Goal: Navigation & Orientation: Find specific page/section

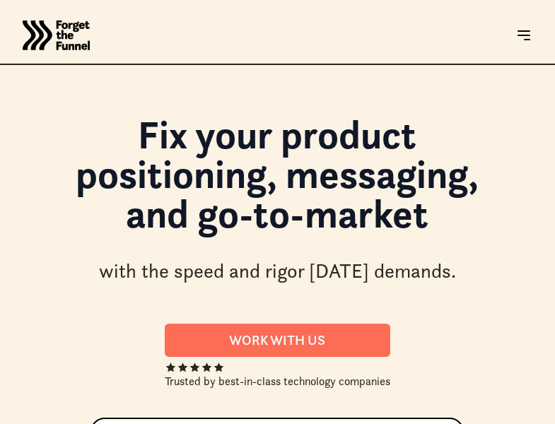
click at [68, 424] on html "JOIN FREE Join FREE ABOUT ABOUT Work with us Work with us Success Stories Succe…" at bounding box center [277, 212] width 555 height 424
click at [318, 424] on html "JOIN FREE Join FREE ABOUT ABOUT Work with us Work with us Success Stories Succe…" at bounding box center [277, 212] width 555 height 424
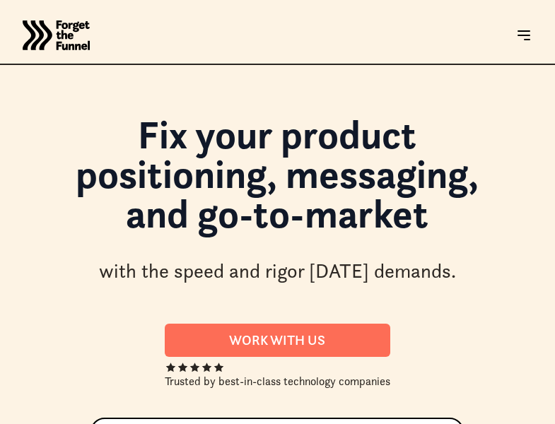
click at [318, 424] on html "JOIN FREE Join FREE ABOUT ABOUT Work with us Work with us Success Stories Succe…" at bounding box center [277, 212] width 555 height 424
click at [68, 424] on html "JOIN FREE Join FREE ABOUT ABOUT Work with us Work with us Success Stories Succe…" at bounding box center [277, 212] width 555 height 424
click at [318, 424] on html "JOIN FREE Join FREE ABOUT ABOUT Work with us Work with us Success Stories Succe…" at bounding box center [277, 212] width 555 height 424
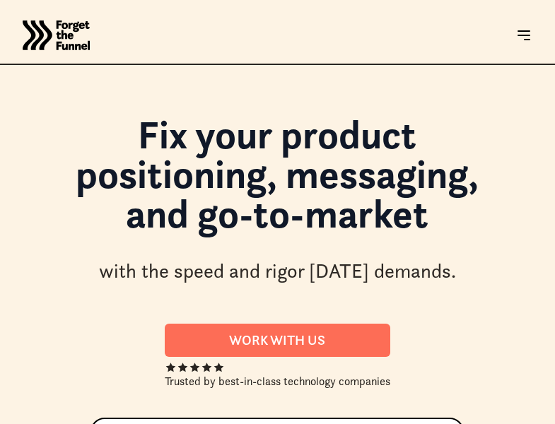
click at [318, 424] on html "JOIN FREE Join FREE ABOUT ABOUT Work with us Work with us Success Stories Succe…" at bounding box center [277, 212] width 555 height 424
click at [68, 424] on html "JOIN FREE Join FREE ABOUT ABOUT Work with us Work with us Success Stories Succe…" at bounding box center [277, 212] width 555 height 424
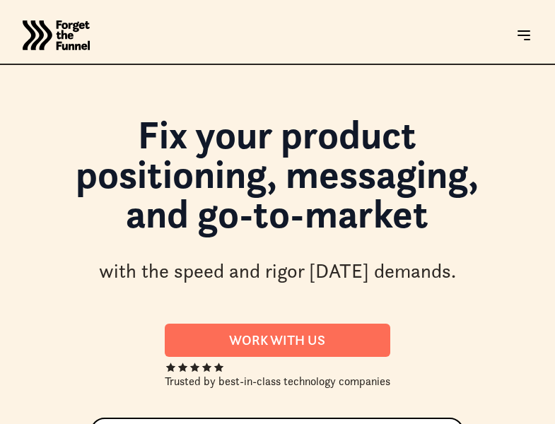
click at [318, 424] on html "JOIN FREE Join FREE ABOUT ABOUT Work with us Work with us Success Stories Succe…" at bounding box center [277, 212] width 555 height 424
click at [68, 424] on html "JOIN FREE Join FREE ABOUT ABOUT Work with us Work with us Success Stories Succe…" at bounding box center [277, 212] width 555 height 424
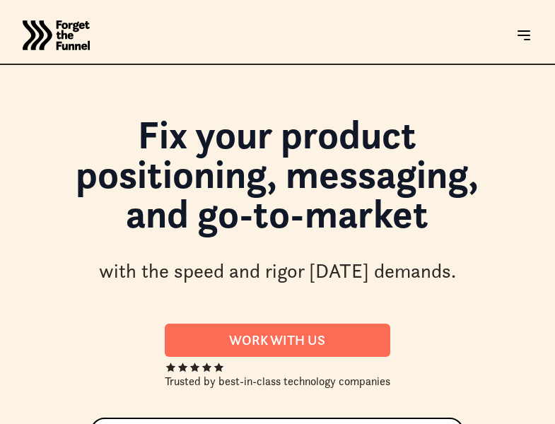
click at [68, 424] on html "JOIN FREE Join FREE ABOUT ABOUT Work with us Work with us Success Stories Succe…" at bounding box center [277, 212] width 555 height 424
click at [318, 424] on html "JOIN FREE Join FREE ABOUT ABOUT Work with us Work with us Success Stories Succe…" at bounding box center [277, 212] width 555 height 424
click at [0, 424] on html "JOIN FREE Join FREE ABOUT ABOUT Work with us Work with us Success Stories Succe…" at bounding box center [277, 212] width 555 height 424
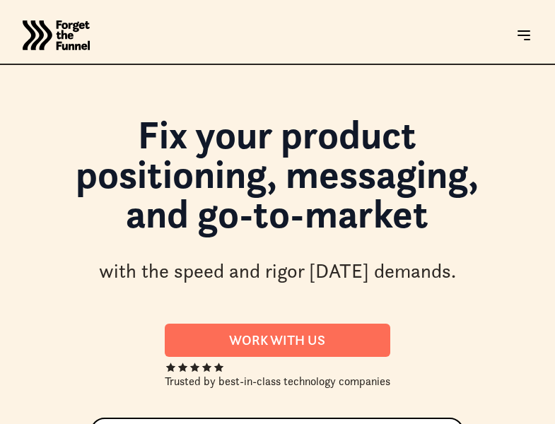
click at [555, 424] on html "JOIN FREE Join FREE ABOUT ABOUT Work with us Work with us Success Stories Succe…" at bounding box center [277, 212] width 555 height 424
click at [257, 424] on html "JOIN FREE Join FREE ABOUT ABOUT Work with us Work with us Success Stories Succe…" at bounding box center [277, 212] width 555 height 424
click at [68, 424] on html "JOIN FREE Join FREE ABOUT ABOUT Work with us Work with us Success Stories Succe…" at bounding box center [277, 212] width 555 height 424
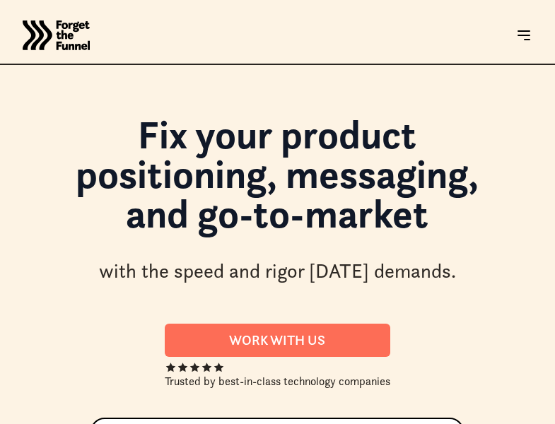
click at [68, 424] on html "JOIN FREE Join FREE ABOUT ABOUT Work with us Work with us Success Stories Succe…" at bounding box center [277, 212] width 555 height 424
click at [318, 424] on html "JOIN FREE Join FREE ABOUT ABOUT Work with us Work with us Success Stories Succe…" at bounding box center [277, 212] width 555 height 424
click at [68, 424] on html "JOIN FREE Join FREE ABOUT ABOUT Work with us Work with us Success Stories Succe…" at bounding box center [277, 212] width 555 height 424
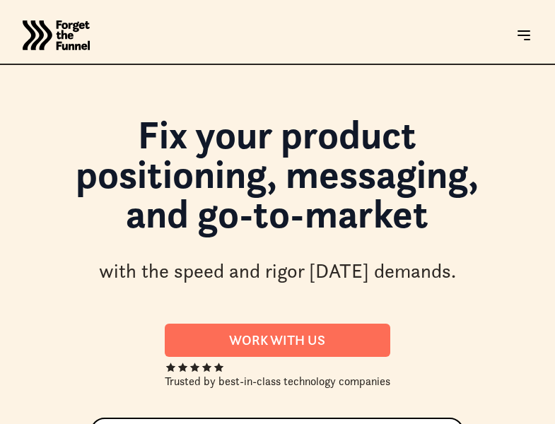
click at [68, 424] on html "JOIN FREE Join FREE ABOUT ABOUT Work with us Work with us Success Stories Succe…" at bounding box center [277, 212] width 555 height 424
click at [318, 424] on html "JOIN FREE Join FREE ABOUT ABOUT Work with us Work with us Success Stories Succe…" at bounding box center [277, 212] width 555 height 424
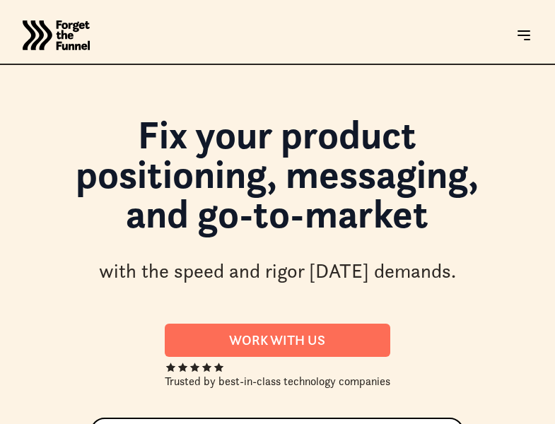
click at [68, 424] on html "JOIN FREE Join FREE ABOUT ABOUT Work with us Work with us Success Stories Succe…" at bounding box center [277, 212] width 555 height 424
click at [318, 424] on html "JOIN FREE Join FREE ABOUT ABOUT Work with us Work with us Success Stories Succe…" at bounding box center [277, 212] width 555 height 424
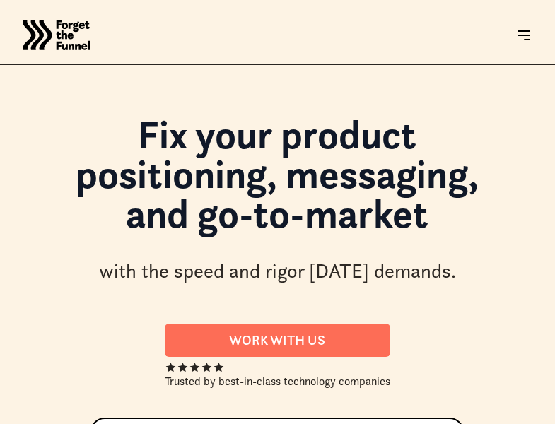
click at [318, 424] on html "JOIN FREE Join FREE ABOUT ABOUT Work with us Work with us Success Stories Succe…" at bounding box center [277, 212] width 555 height 424
click at [68, 424] on html "JOIN FREE Join FREE ABOUT ABOUT Work with us Work with us Success Stories Succe…" at bounding box center [277, 212] width 555 height 424
click at [318, 424] on html "JOIN FREE Join FREE ABOUT ABOUT Work with us Work with us Success Stories Succe…" at bounding box center [277, 212] width 555 height 424
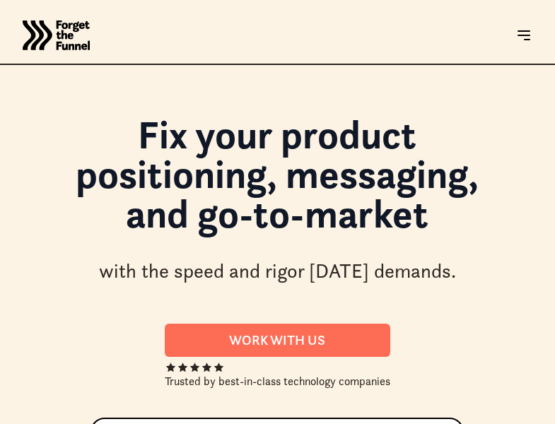
click at [318, 424] on html "JOIN FREE Join FREE ABOUT ABOUT Work with us Work with us Success Stories Succe…" at bounding box center [277, 212] width 555 height 424
click at [0, 424] on html "JOIN FREE Join FREE ABOUT ABOUT Work with us Work with us Success Stories Succe…" at bounding box center [277, 212] width 555 height 424
click at [555, 424] on html "JOIN FREE Join FREE ABOUT ABOUT Work with us Work with us Success Stories Succe…" at bounding box center [277, 212] width 555 height 424
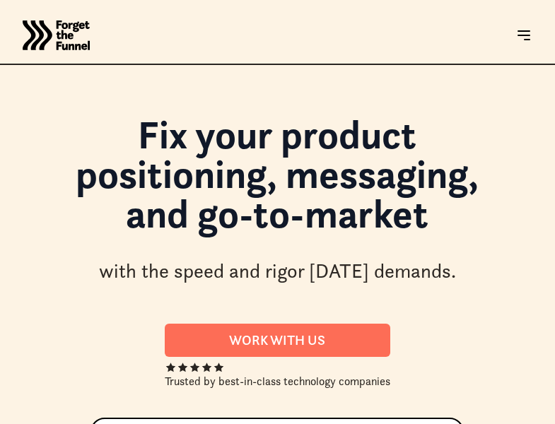
click at [257, 424] on html "JOIN FREE Join FREE ABOUT ABOUT Work with us Work with us Success Stories Succe…" at bounding box center [277, 212] width 555 height 424
click at [68, 424] on html "JOIN FREE Join FREE ABOUT ABOUT Work with us Work with us Success Stories Succe…" at bounding box center [277, 212] width 555 height 424
click at [318, 424] on html "JOIN FREE Join FREE ABOUT ABOUT Work with us Work with us Success Stories Succe…" at bounding box center [277, 212] width 555 height 424
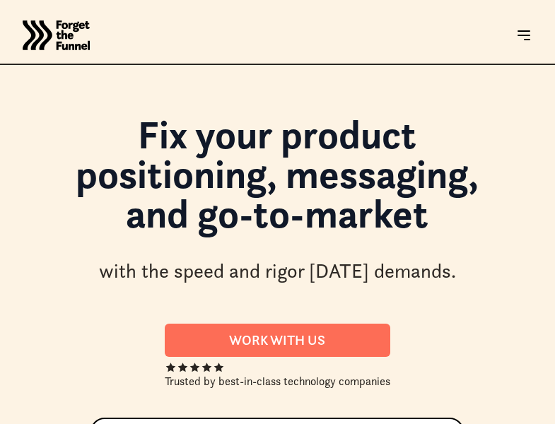
click at [318, 424] on html "JOIN FREE Join FREE ABOUT ABOUT Work with us Work with us Success Stories Succe…" at bounding box center [277, 212] width 555 height 424
click at [68, 424] on html "JOIN FREE Join FREE ABOUT ABOUT Work with us Work with us Success Stories Succe…" at bounding box center [277, 212] width 555 height 424
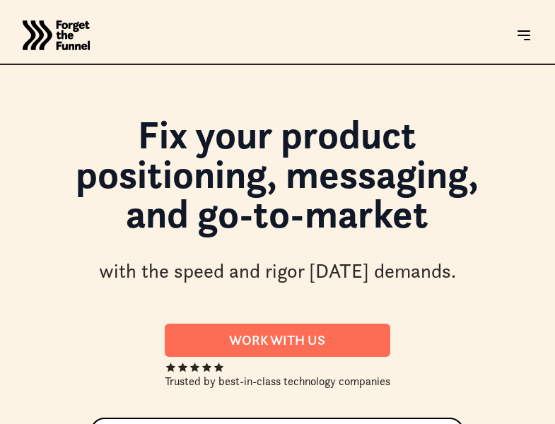
click at [318, 424] on html "JOIN FREE Join FREE ABOUT ABOUT Work with us Work with us Success Stories Succe…" at bounding box center [277, 212] width 555 height 424
click at [68, 424] on html "JOIN FREE Join FREE ABOUT ABOUT Work with us Work with us Success Stories Succe…" at bounding box center [277, 212] width 555 height 424
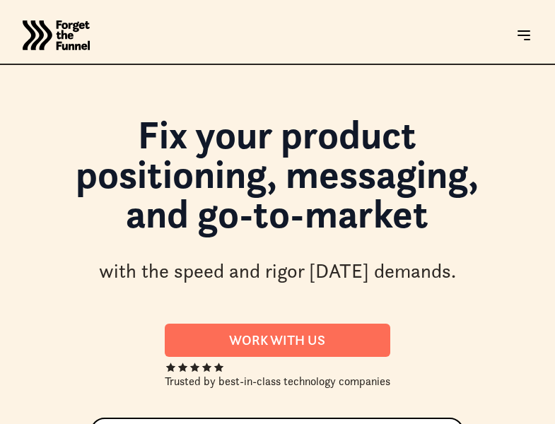
click at [68, 424] on html "JOIN FREE Join FREE ABOUT ABOUT Work with us Work with us Success Stories Succe…" at bounding box center [277, 212] width 555 height 424
click at [318, 424] on html "JOIN FREE Join FREE ABOUT ABOUT Work with us Work with us Success Stories Succe…" at bounding box center [277, 212] width 555 height 424
click at [68, 424] on html "JOIN FREE Join FREE ABOUT ABOUT Work with us Work with us Success Stories Succe…" at bounding box center [277, 212] width 555 height 424
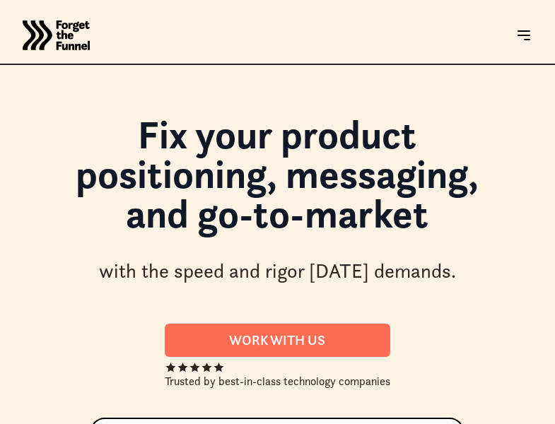
click at [68, 424] on html "JOIN FREE Join FREE ABOUT ABOUT Work with us Work with us Success Stories Succe…" at bounding box center [277, 212] width 555 height 424
click at [318, 424] on html "JOIN FREE Join FREE ABOUT ABOUT Work with us Work with us Success Stories Succe…" at bounding box center [277, 212] width 555 height 424
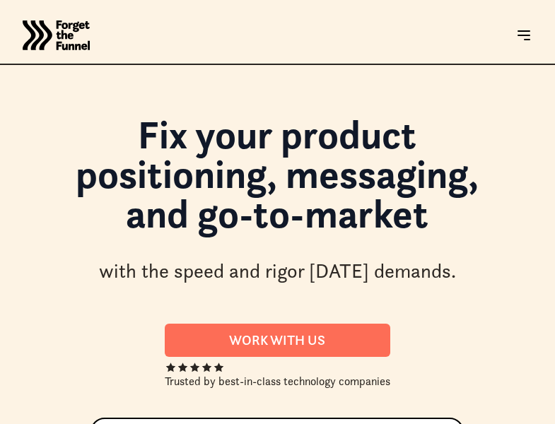
click at [0, 424] on html "JOIN FREE Join FREE ABOUT ABOUT Work with us Work with us Success Stories Succe…" at bounding box center [277, 212] width 555 height 424
click at [555, 424] on html "JOIN FREE Join FREE ABOUT ABOUT Work with us Work with us Success Stories Succe…" at bounding box center [277, 212] width 555 height 424
click at [257, 424] on html "JOIN FREE Join FREE ABOUT ABOUT Work with us Work with us Success Stories Succe…" at bounding box center [277, 212] width 555 height 424
click at [68, 424] on html "JOIN FREE Join FREE ABOUT ABOUT Work with us Work with us Success Stories Succe…" at bounding box center [277, 212] width 555 height 424
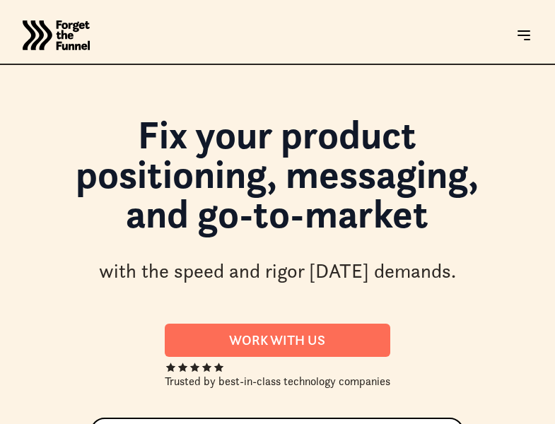
click at [68, 424] on html "JOIN FREE Join FREE ABOUT ABOUT Work with us Work with us Success Stories Succe…" at bounding box center [277, 212] width 555 height 424
click at [318, 424] on html "JOIN FREE Join FREE ABOUT ABOUT Work with us Work with us Success Stories Succe…" at bounding box center [277, 212] width 555 height 424
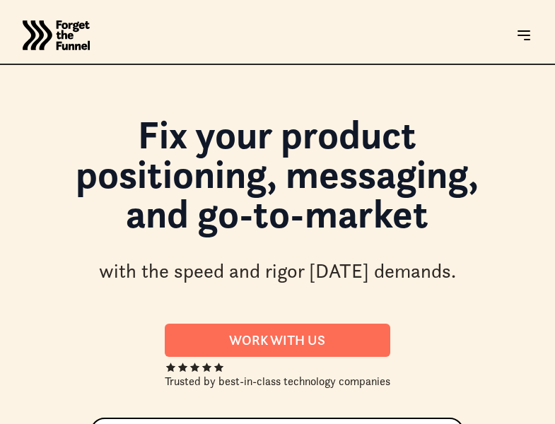
click at [68, 424] on html "JOIN FREE Join FREE ABOUT ABOUT Work with us Work with us Success Stories Succe…" at bounding box center [277, 212] width 555 height 424
click at [318, 424] on html "JOIN FREE Join FREE ABOUT ABOUT Work with us Work with us Success Stories Succe…" at bounding box center [277, 212] width 555 height 424
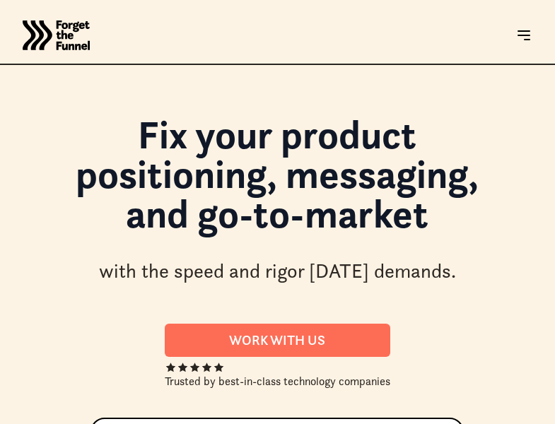
click at [318, 424] on html "JOIN FREE Join FREE ABOUT ABOUT Work with us Work with us Success Stories Succe…" at bounding box center [277, 212] width 555 height 424
click at [68, 424] on html "JOIN FREE Join FREE ABOUT ABOUT Work with us Work with us Success Stories Succe…" at bounding box center [277, 212] width 555 height 424
click at [318, 424] on html "JOIN FREE Join FREE ABOUT ABOUT Work with us Work with us Success Stories Succe…" at bounding box center [277, 212] width 555 height 424
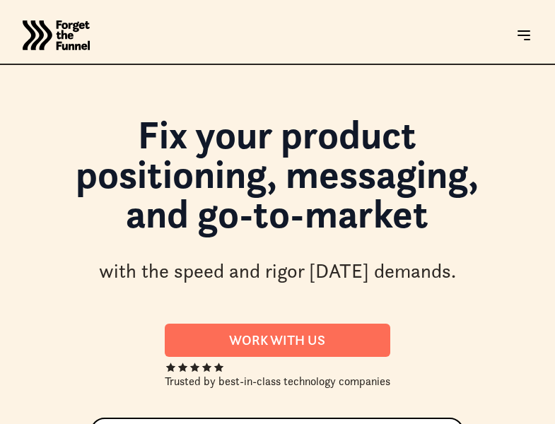
click at [318, 424] on html "JOIN FREE Join FREE ABOUT ABOUT Work with us Work with us Success Stories Succe…" at bounding box center [277, 212] width 555 height 424
click at [68, 424] on html "JOIN FREE Join FREE ABOUT ABOUT Work with us Work with us Success Stories Succe…" at bounding box center [277, 212] width 555 height 424
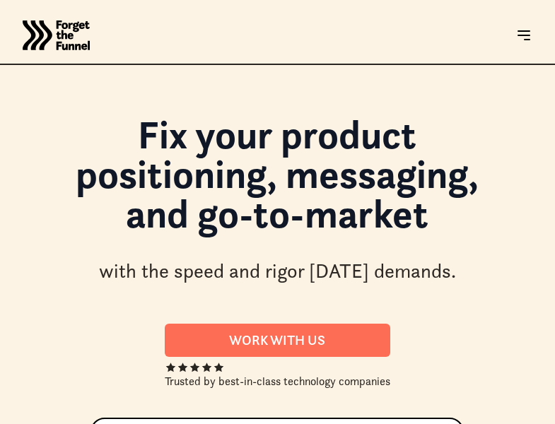
click at [318, 424] on html "JOIN FREE Join FREE ABOUT ABOUT Work with us Work with us Success Stories Succe…" at bounding box center [277, 212] width 555 height 424
click at [0, 424] on html "JOIN FREE Join FREE ABOUT ABOUT Work with us Work with us Success Stories Succe…" at bounding box center [277, 212] width 555 height 424
click at [555, 424] on html "JOIN FREE Join FREE ABOUT ABOUT Work with us Work with us Success Stories Succe…" at bounding box center [277, 212] width 555 height 424
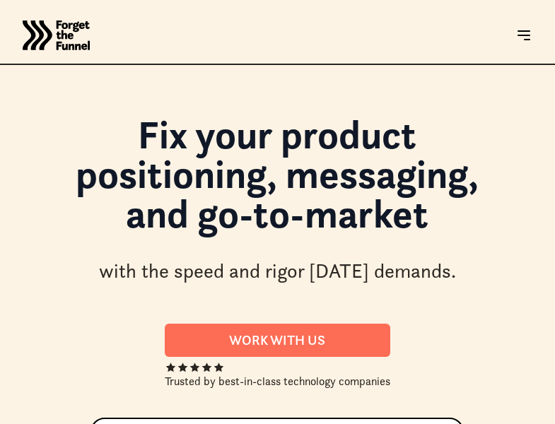
click at [555, 424] on html "JOIN FREE Join FREE ABOUT ABOUT Work with us Work with us Success Stories Succe…" at bounding box center [277, 212] width 555 height 424
click at [257, 424] on html "JOIN FREE Join FREE ABOUT ABOUT Work with us Work with us Success Stories Succe…" at bounding box center [277, 212] width 555 height 424
click at [68, 424] on html "JOIN FREE Join FREE ABOUT ABOUT Work with us Work with us Success Stories Succe…" at bounding box center [277, 212] width 555 height 424
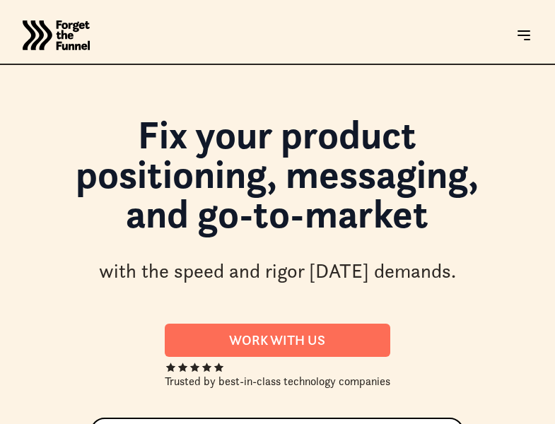
click at [318, 424] on html "JOIN FREE Join FREE ABOUT ABOUT Work with us Work with us Success Stories Succe…" at bounding box center [277, 212] width 555 height 424
click at [68, 424] on html "JOIN FREE Join FREE ABOUT ABOUT Work with us Work with us Success Stories Succe…" at bounding box center [277, 212] width 555 height 424
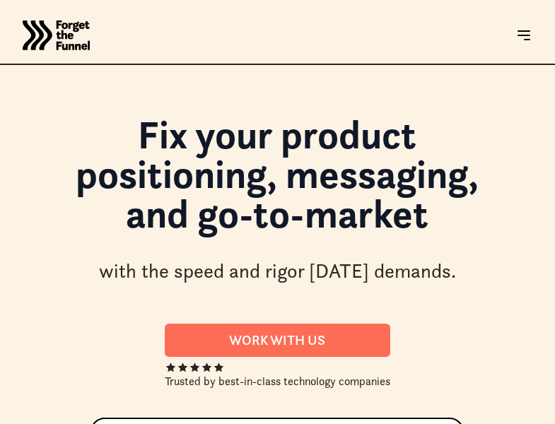
click at [68, 424] on html "JOIN FREE Join FREE ABOUT ABOUT Work with us Work with us Success Stories Succe…" at bounding box center [277, 212] width 555 height 424
click at [318, 424] on html "JOIN FREE Join FREE ABOUT ABOUT Work with us Work with us Success Stories Succe…" at bounding box center [277, 212] width 555 height 424
click at [68, 424] on html "JOIN FREE Join FREE ABOUT ABOUT Work with us Work with us Success Stories Succe…" at bounding box center [277, 212] width 555 height 424
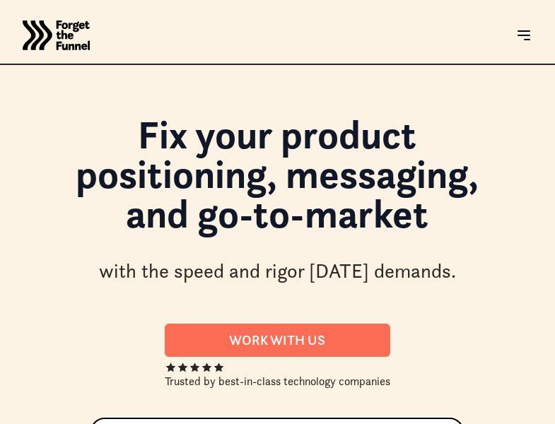
click at [68, 424] on html "JOIN FREE Join FREE ABOUT ABOUT Work with us Work with us Success Stories Succe…" at bounding box center [277, 212] width 555 height 424
click at [318, 424] on html "JOIN FREE Join FREE ABOUT ABOUT Work with us Work with us Success Stories Succe…" at bounding box center [277, 212] width 555 height 424
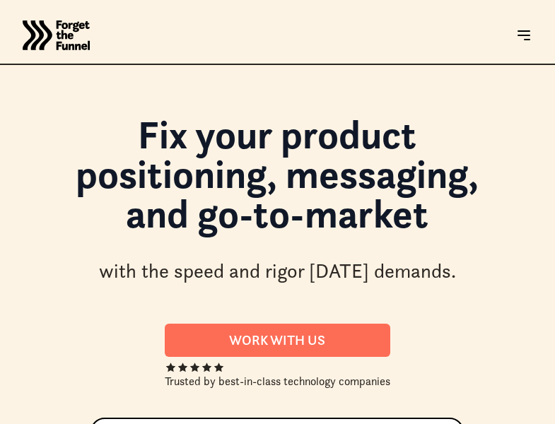
click at [68, 424] on html "JOIN FREE Join FREE ABOUT ABOUT Work with us Work with us Success Stories Succe…" at bounding box center [277, 212] width 555 height 424
click at [318, 424] on html "JOIN FREE Join FREE ABOUT ABOUT Work with us Work with us Success Stories Succe…" at bounding box center [277, 212] width 555 height 424
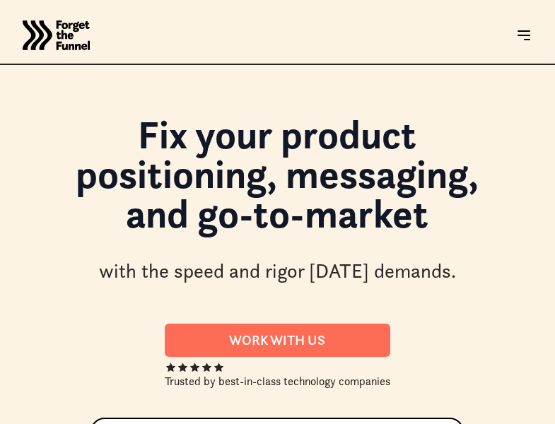
click at [318, 424] on html "JOIN FREE Join FREE ABOUT ABOUT Work with us Work with us Success Stories Succe…" at bounding box center [277, 212] width 555 height 424
click at [0, 424] on html "JOIN FREE Join FREE ABOUT ABOUT Work with us Work with us Success Stories Succe…" at bounding box center [277, 212] width 555 height 424
click at [555, 424] on html "JOIN FREE Join FREE ABOUT ABOUT Work with us Work with us Success Stories Succe…" at bounding box center [277, 212] width 555 height 424
click at [257, 424] on html "JOIN FREE Join FREE ABOUT ABOUT Work with us Work with us Success Stories Succe…" at bounding box center [277, 212] width 555 height 424
